Goal: Information Seeking & Learning: Learn about a topic

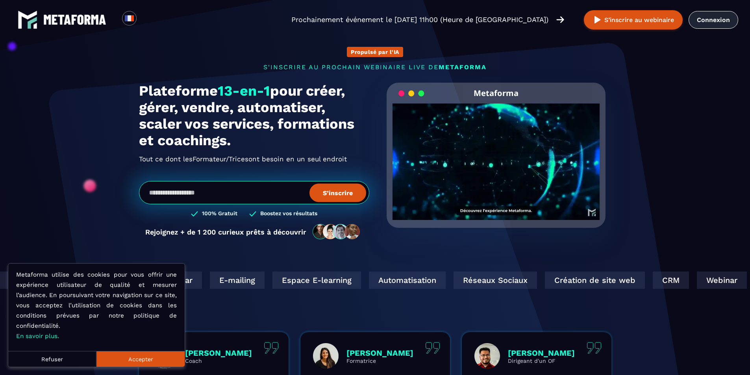
click at [706, 25] on link "Connexion" at bounding box center [714, 20] width 50 height 18
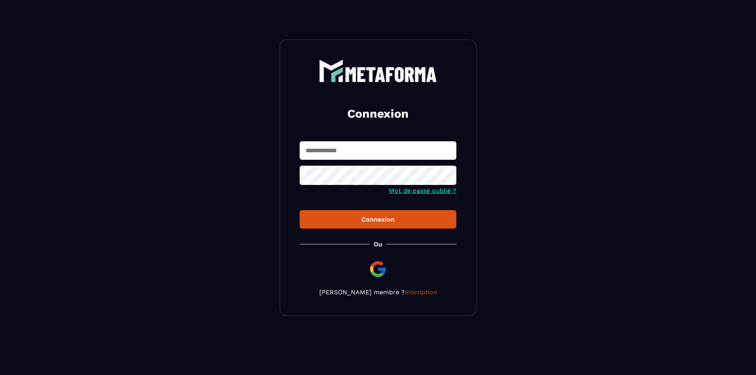
click at [385, 157] on input "text" at bounding box center [378, 150] width 157 height 19
type input "**********"
click at [300, 210] on button "Connexion" at bounding box center [378, 219] width 157 height 19
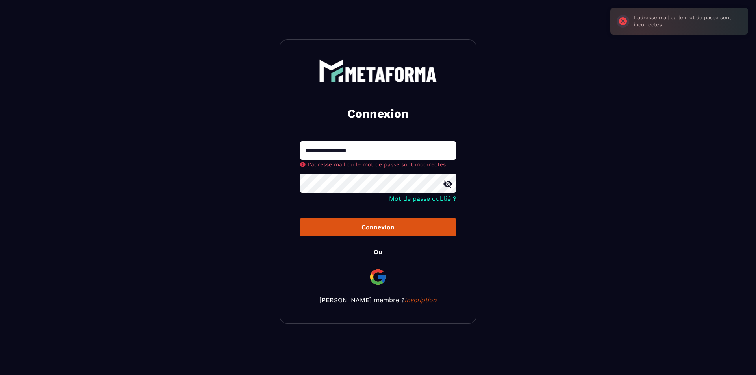
click at [179, 184] on section "**********" at bounding box center [378, 181] width 756 height 363
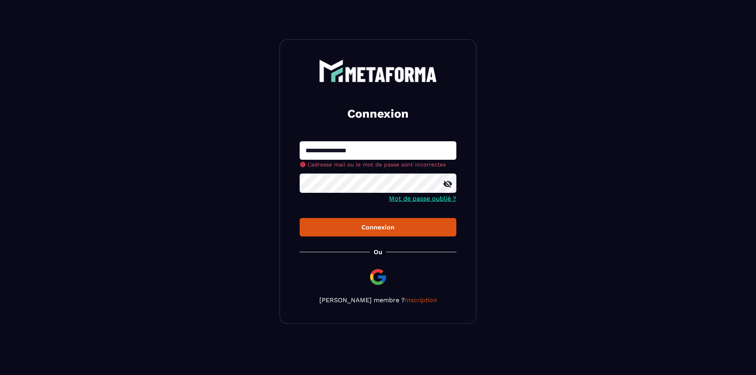
click at [300, 218] on button "Connexion" at bounding box center [378, 227] width 157 height 19
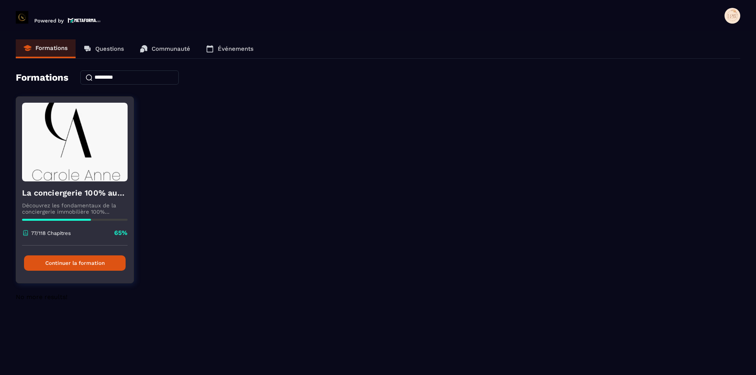
click at [84, 263] on button "Continuer la formation" at bounding box center [75, 263] width 102 height 15
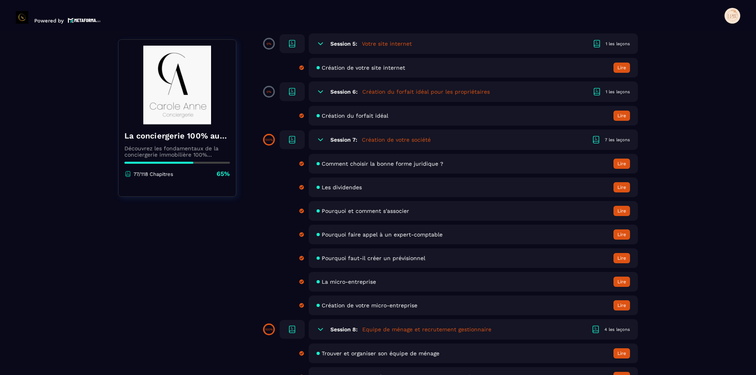
scroll to position [433, 0]
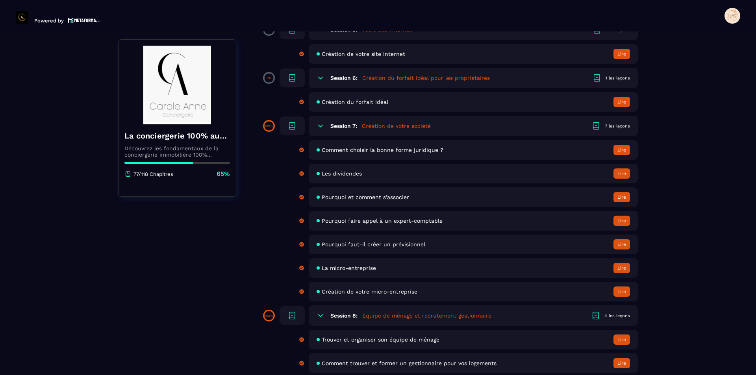
click at [380, 291] on span "Création de votre micro-entreprise" at bounding box center [370, 292] width 96 height 6
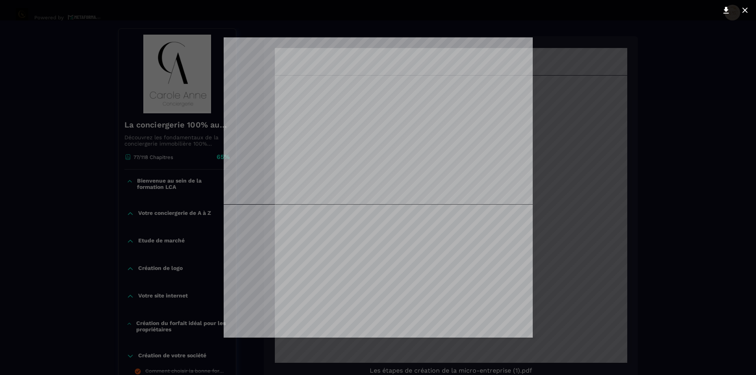
scroll to position [276, 0]
click at [748, 9] on icon at bounding box center [744, 10] width 9 height 9
click at [747, 12] on icon at bounding box center [744, 9] width 5 height 5
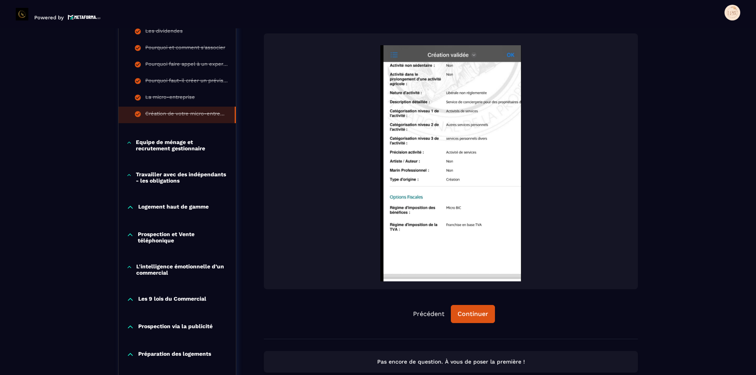
scroll to position [433, 0]
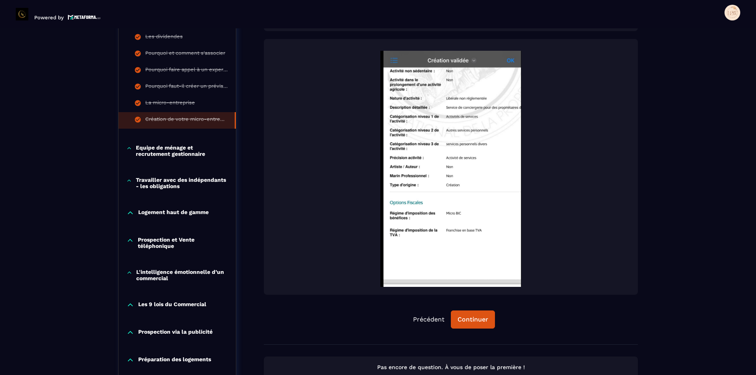
click at [426, 156] on img at bounding box center [451, 169] width 358 height 236
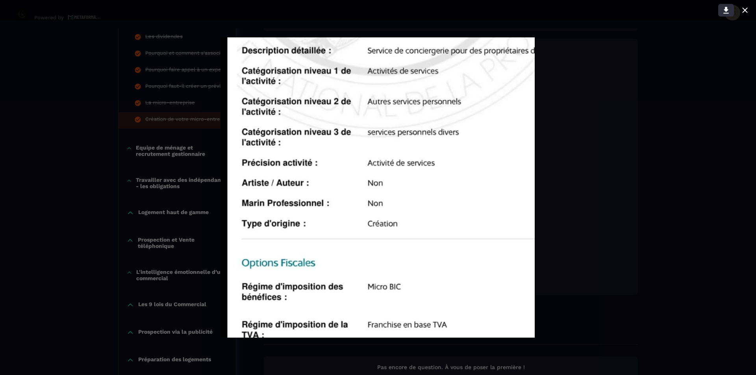
click at [726, 12] on icon at bounding box center [725, 10] width 9 height 9
click at [749, 7] on icon at bounding box center [744, 10] width 9 height 9
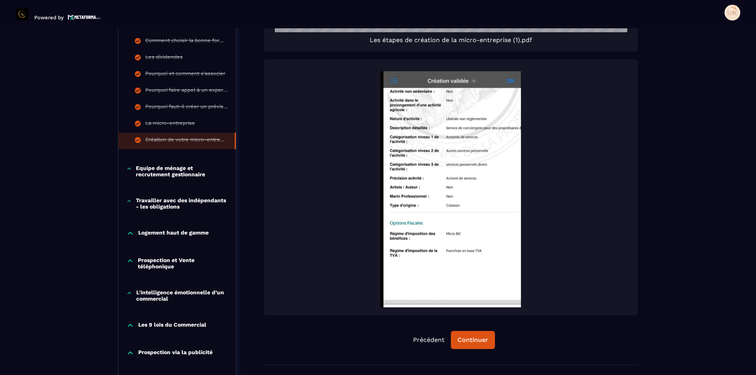
scroll to position [394, 0]
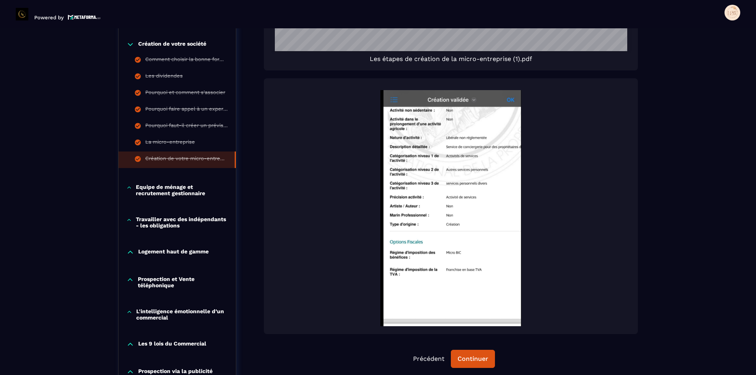
click at [512, 99] on img at bounding box center [451, 208] width 358 height 236
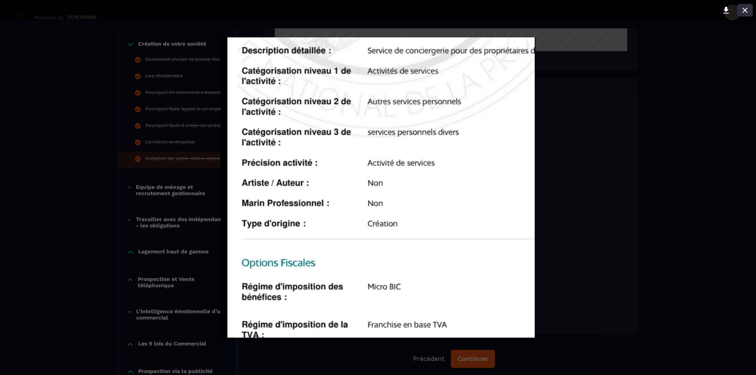
click at [746, 9] on icon at bounding box center [744, 10] width 9 height 9
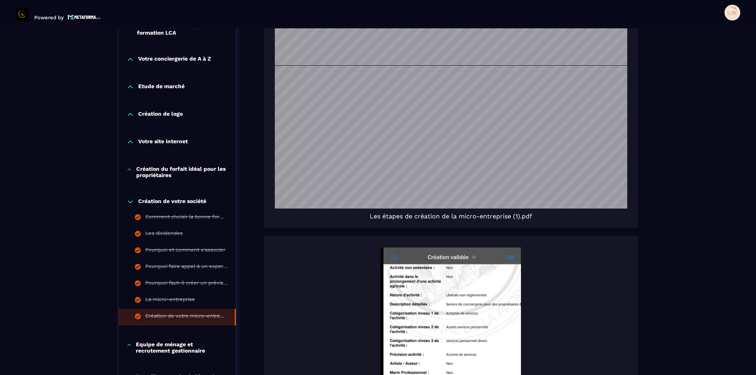
scroll to position [1324, 0]
click at [459, 307] on img at bounding box center [451, 366] width 358 height 236
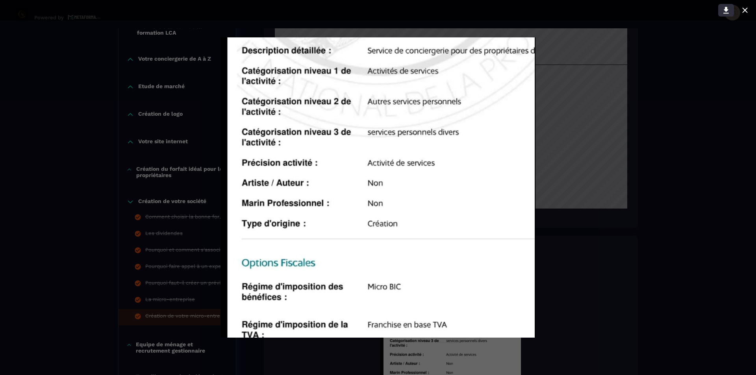
click at [725, 9] on icon at bounding box center [726, 10] width 6 height 7
click at [745, 8] on icon at bounding box center [744, 10] width 9 height 9
